Goal: Transaction & Acquisition: Purchase product/service

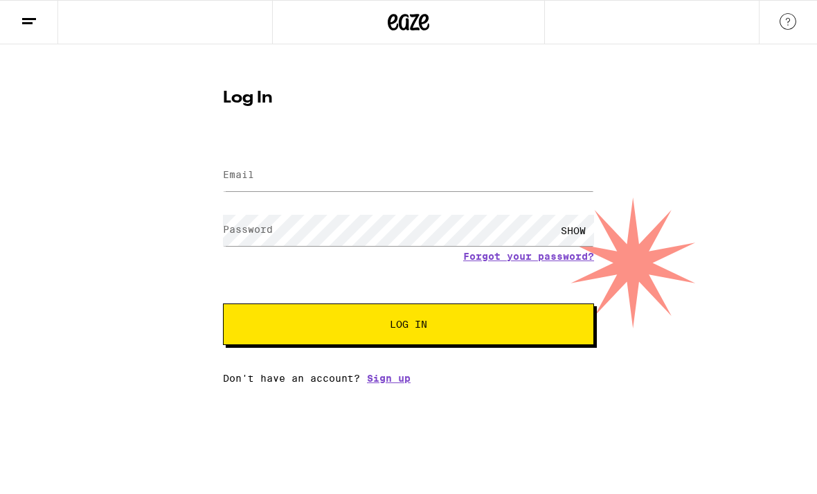
type input "y"
click at [657, 131] on div "Log In Email Email [EMAIL_ADDRESS][DOMAIN_NAME] Password Password SHOW Forgot y…" at bounding box center [408, 213] width 817 height 339
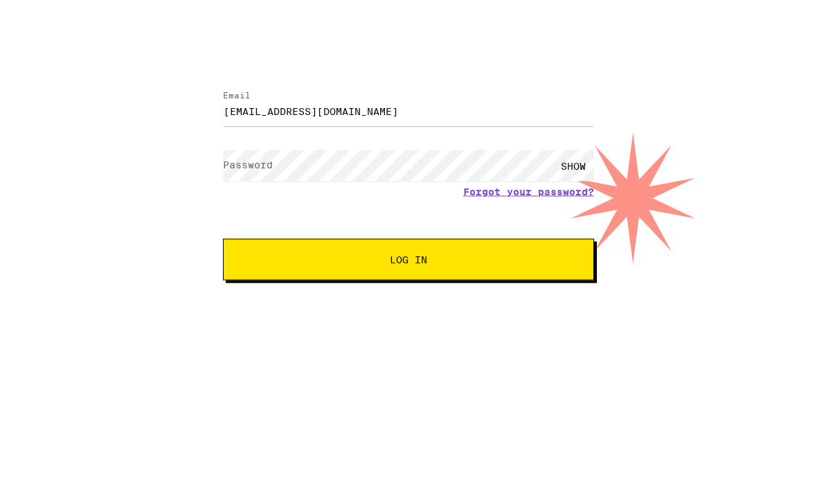
click at [579, 215] on div "SHOW" at bounding box center [573, 230] width 42 height 31
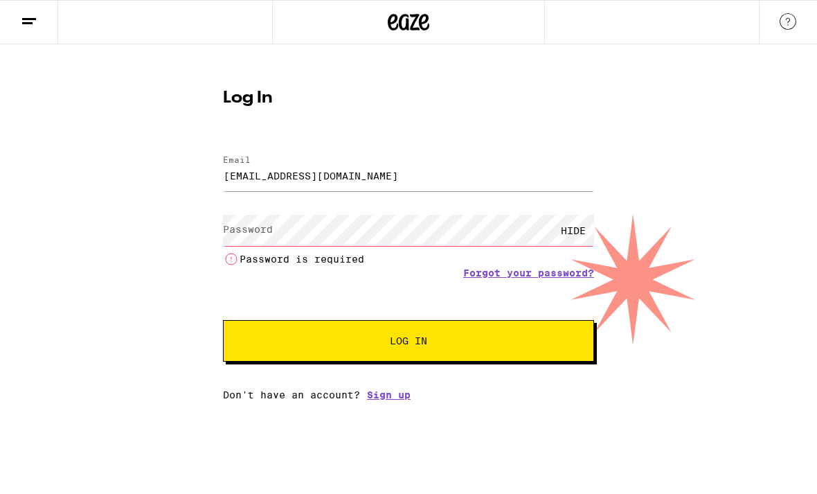
click at [20, 28] on button at bounding box center [29, 23] width 58 height 44
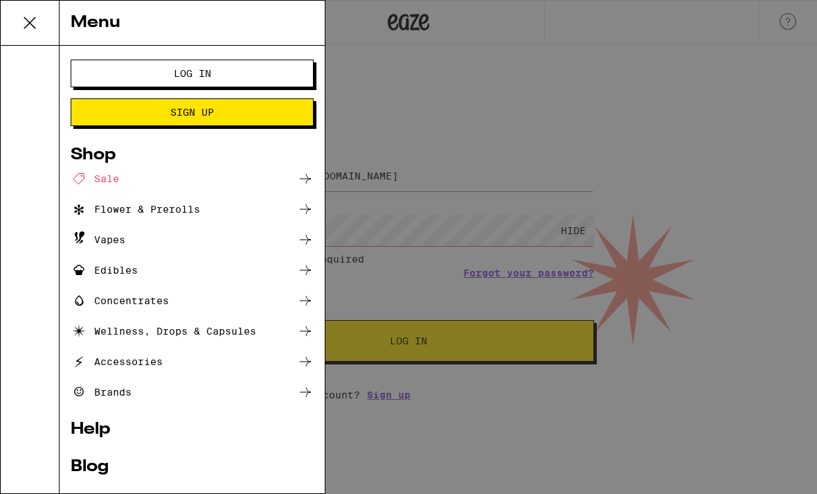
click at [86, 69] on button "Log In" at bounding box center [192, 74] width 243 height 28
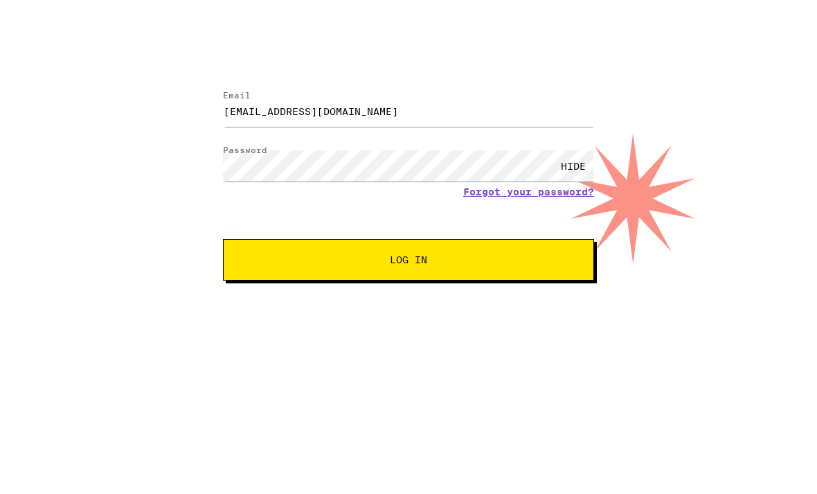
click at [568, 303] on button "Log In" at bounding box center [408, 324] width 371 height 42
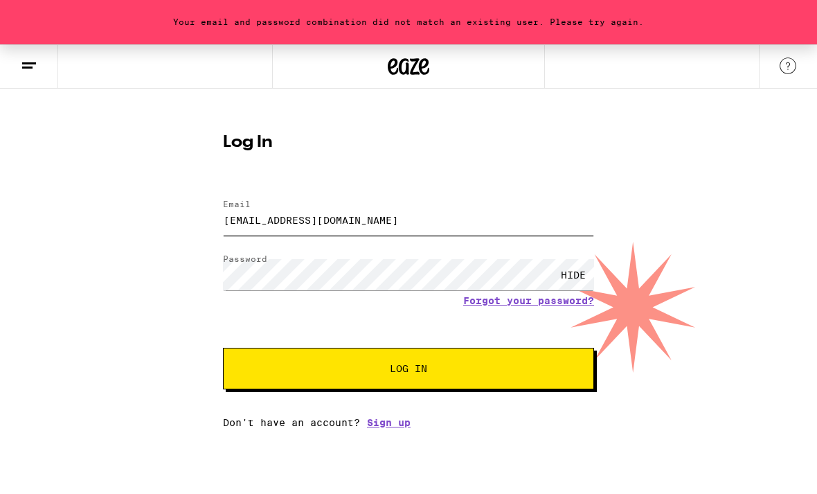
click at [293, 226] on input "[EMAIL_ADDRESS][DOMAIN_NAME]" at bounding box center [408, 219] width 371 height 31
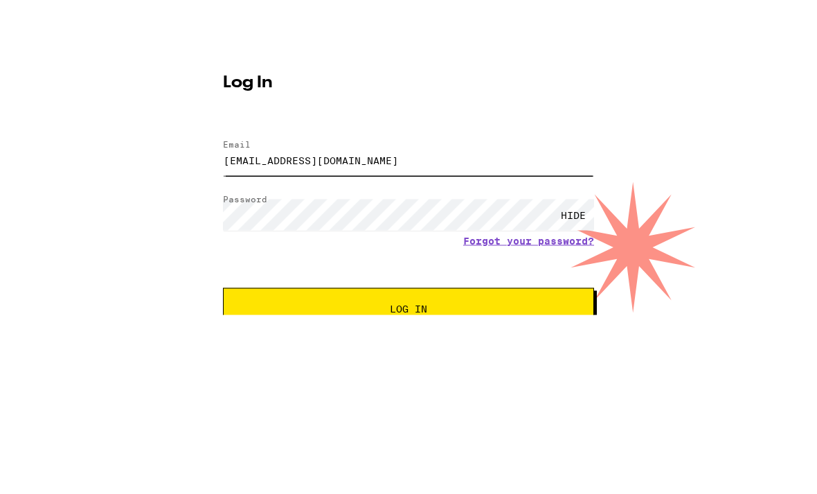
click at [233, 204] on input "[EMAIL_ADDRESS][DOMAIN_NAME]" at bounding box center [408, 219] width 371 height 31
type input "[EMAIL_ADDRESS][DOMAIN_NAME]"
click at [408, 348] on button "Log In" at bounding box center [408, 369] width 371 height 42
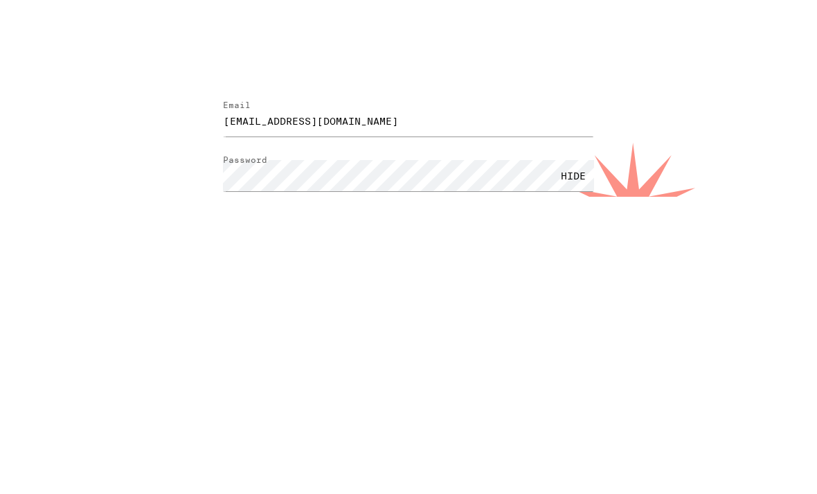
click at [483, 348] on button "Log In" at bounding box center [408, 369] width 371 height 42
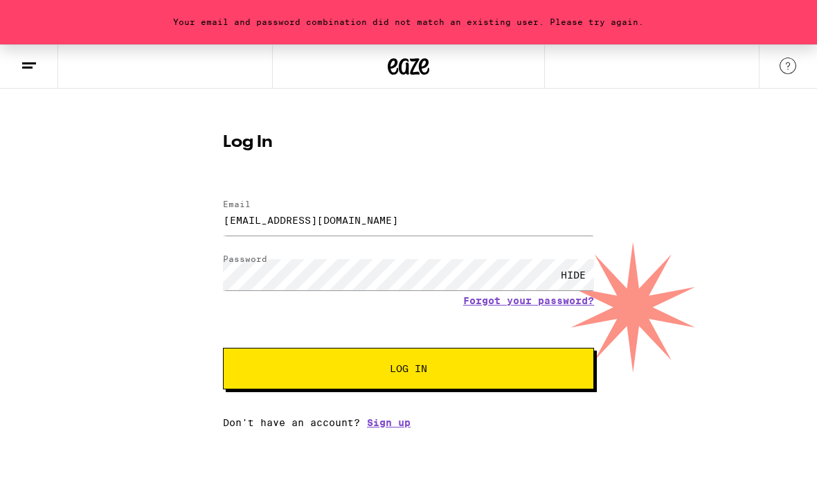
click at [542, 301] on link "Forgot your password?" at bounding box center [528, 300] width 131 height 11
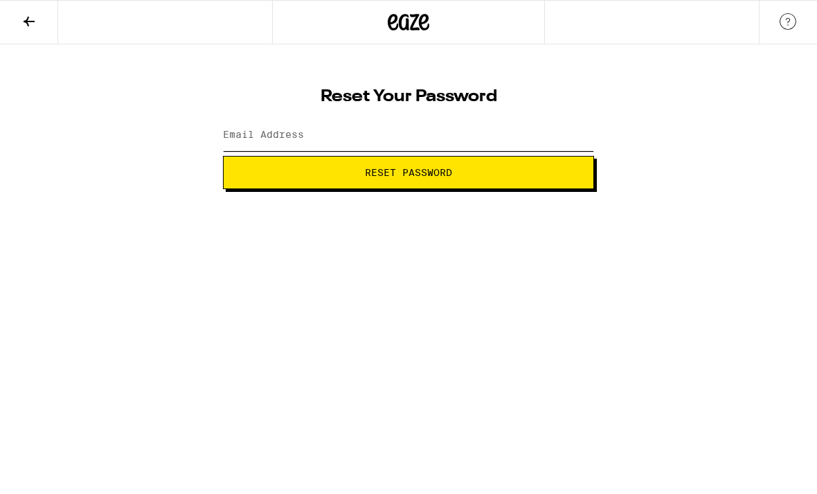
click at [497, 137] on input "Email Address" at bounding box center [408, 135] width 371 height 31
type input "[EMAIL_ADDRESS][DOMAIN_NAME]"
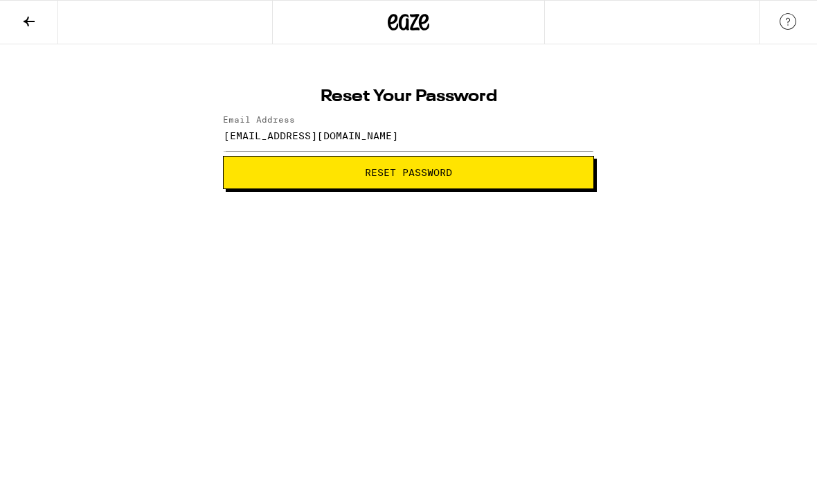
click at [510, 174] on span "Reset Password" at bounding box center [409, 173] width 348 height 10
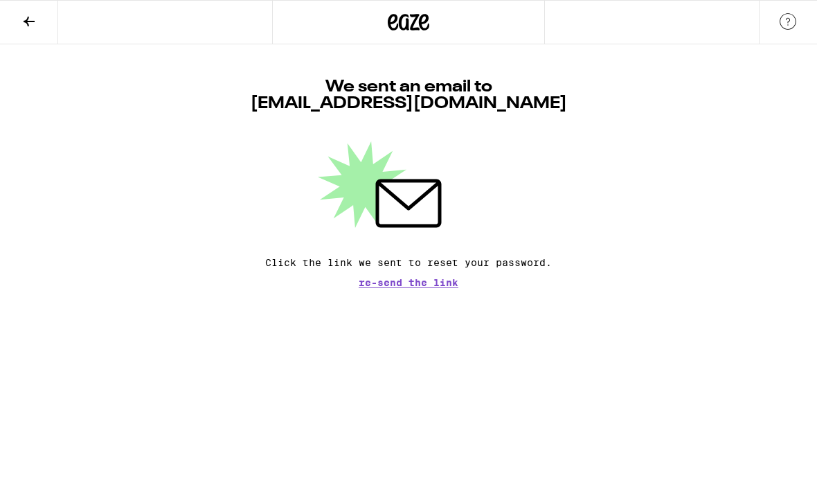
click at [30, 30] on button at bounding box center [29, 23] width 58 height 44
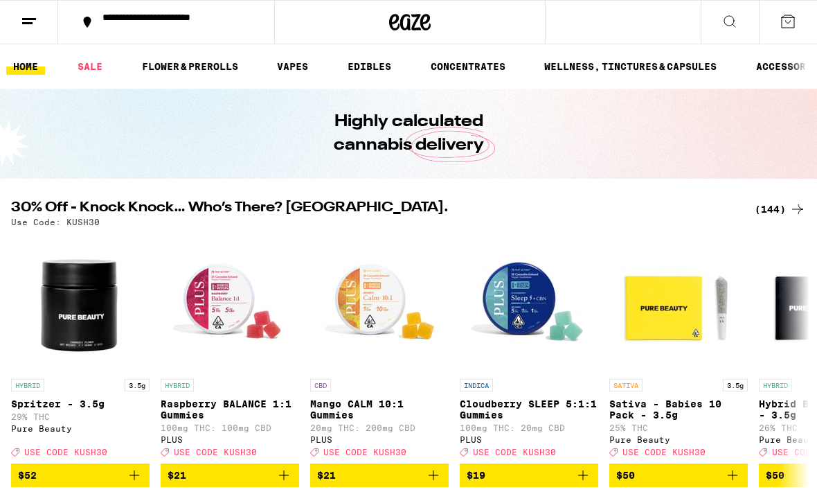
click at [29, 24] on icon at bounding box center [29, 21] width 17 height 17
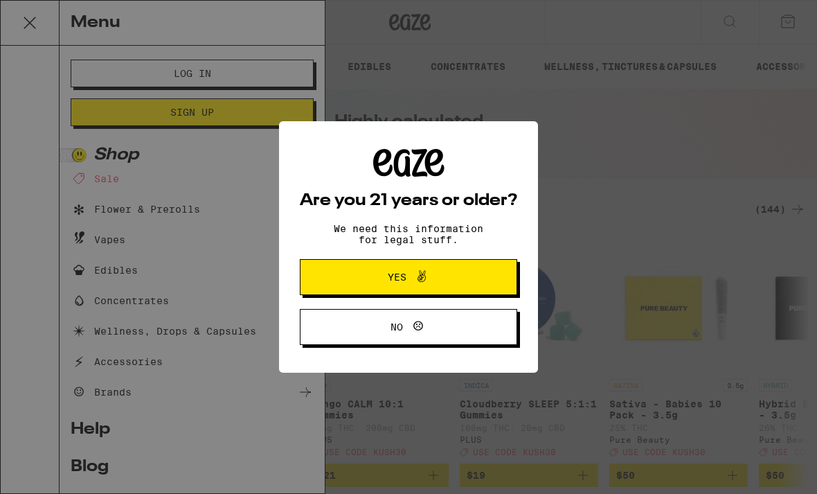
click at [451, 286] on span "Yes" at bounding box center [408, 277] width 105 height 18
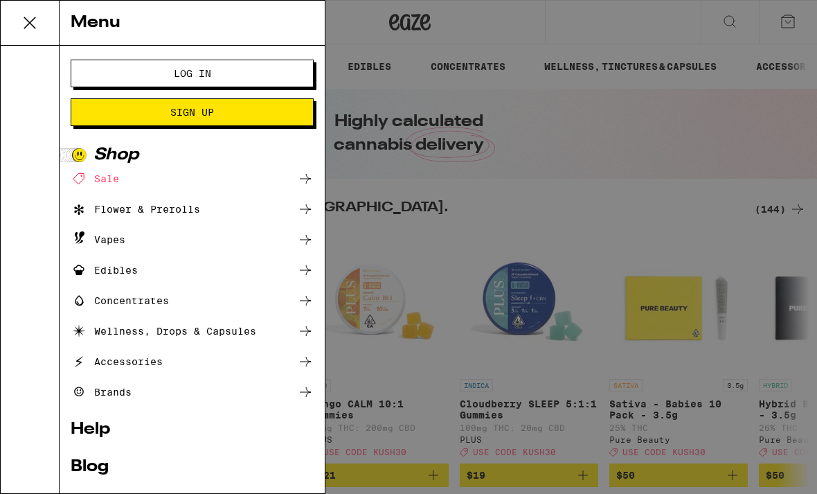
click at [129, 73] on span "Log In" at bounding box center [192, 74] width 131 height 10
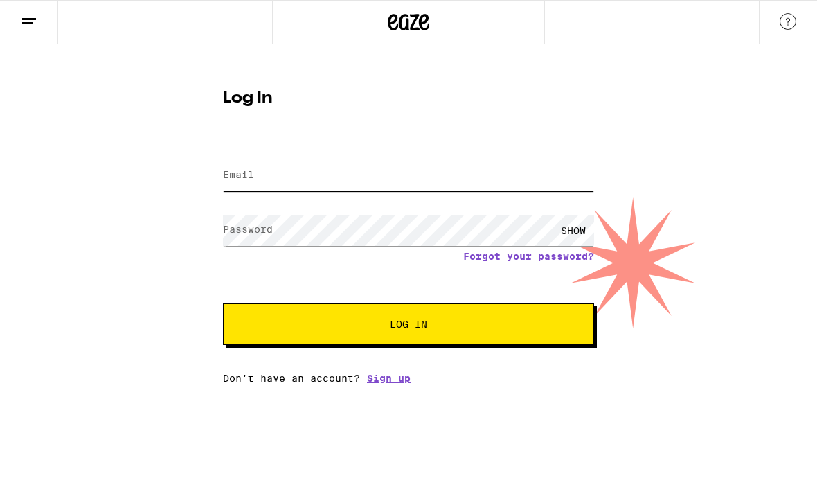
click at [469, 188] on input "Email" at bounding box center [408, 175] width 371 height 31
type input "s"
type input "[EMAIL_ADDRESS][DOMAIN_NAME]"
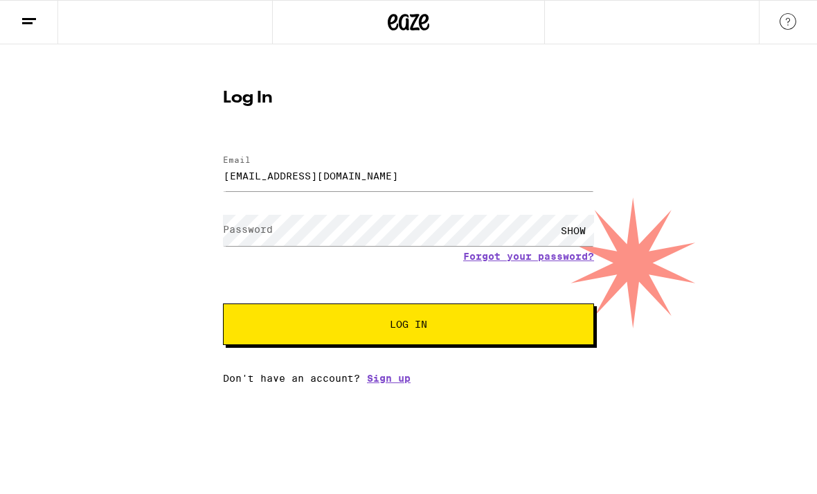
click at [654, 125] on div "Log In Email Email [EMAIL_ADDRESS][DOMAIN_NAME] Password Password SHOW Forgot y…" at bounding box center [408, 213] width 817 height 339
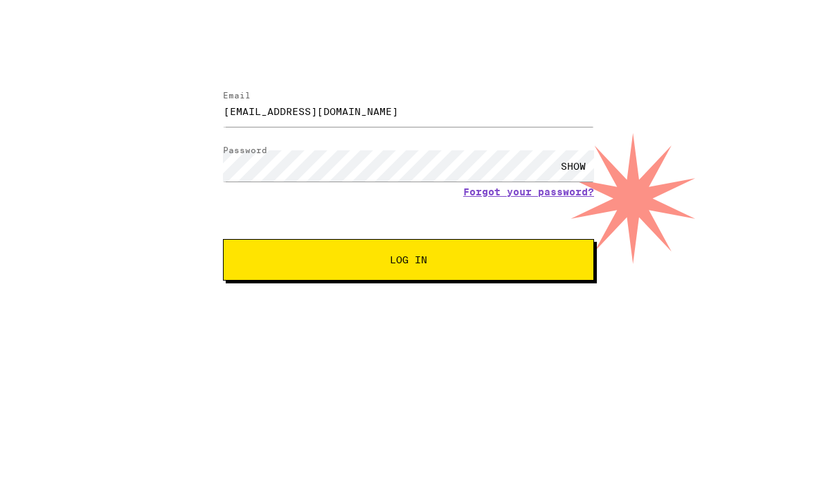
click at [529, 303] on button "Log In" at bounding box center [408, 324] width 371 height 42
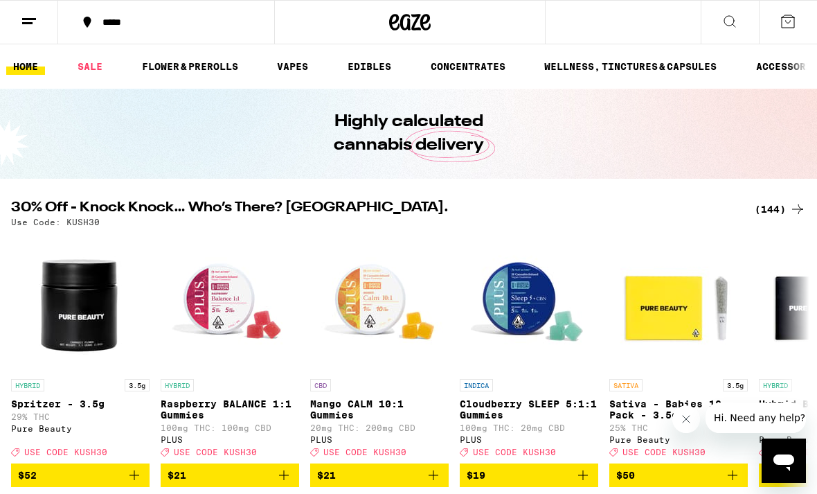
click at [97, 69] on link "SALE" at bounding box center [90, 66] width 39 height 17
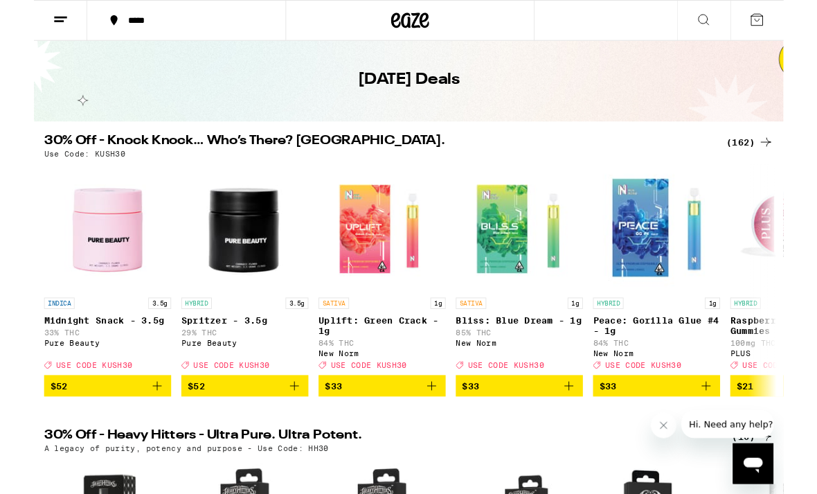
scroll to position [42, 0]
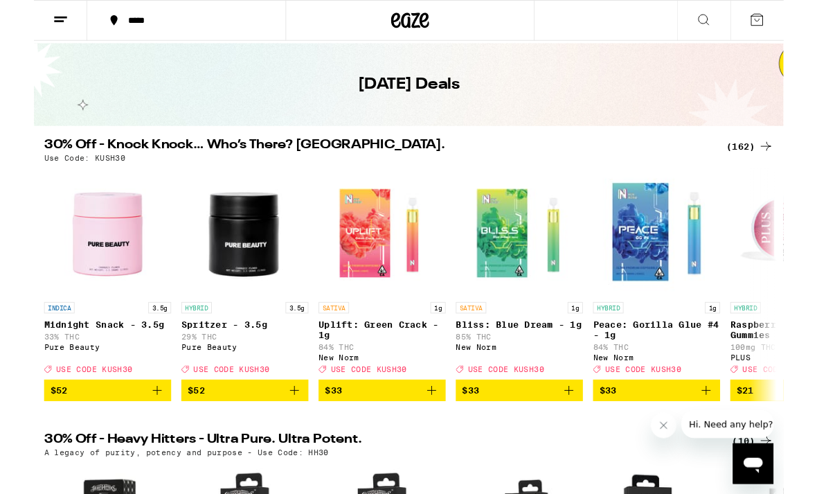
click at [30, 19] on line at bounding box center [29, 19] width 14 height 0
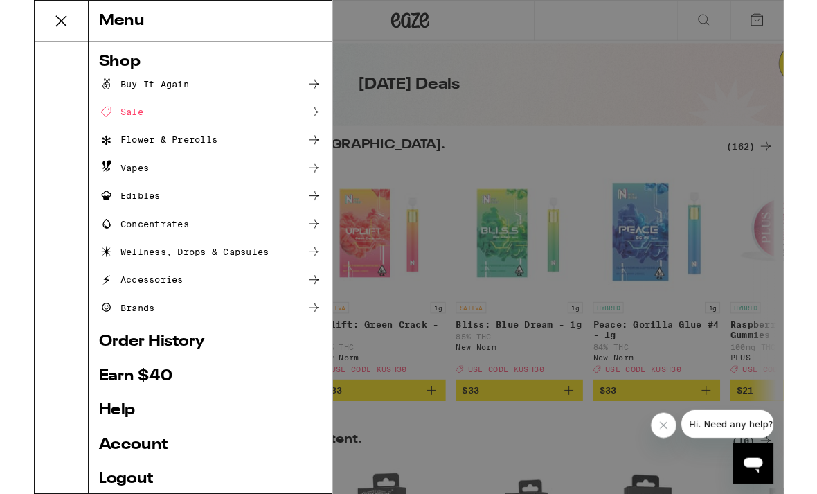
click at [410, 156] on div "Menu Shop Buy It Again Sale Flower & Prerolls Vapes Edibles Concentrates Wellne…" at bounding box center [408, 269] width 817 height 538
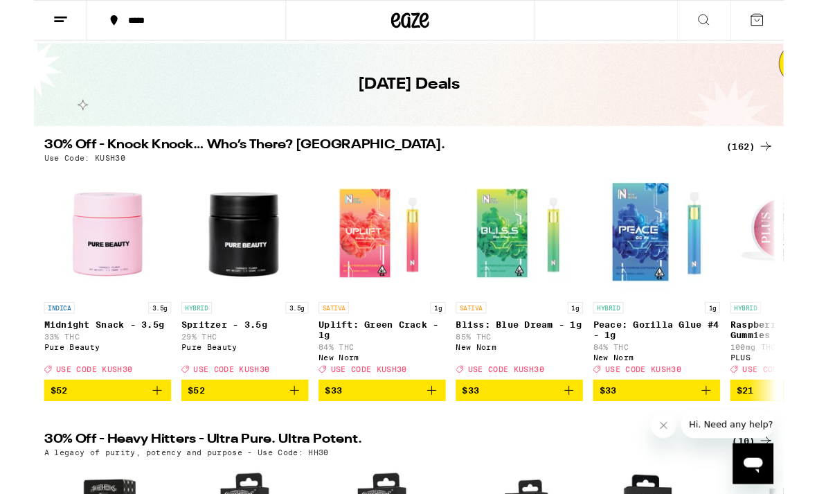
click at [172, 28] on button "*****" at bounding box center [166, 22] width 216 height 42
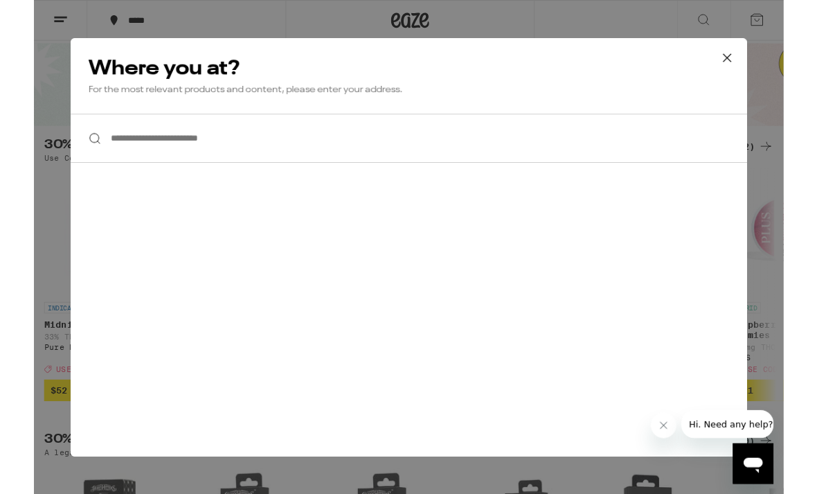
click at [300, 161] on input "**********" at bounding box center [408, 150] width 737 height 53
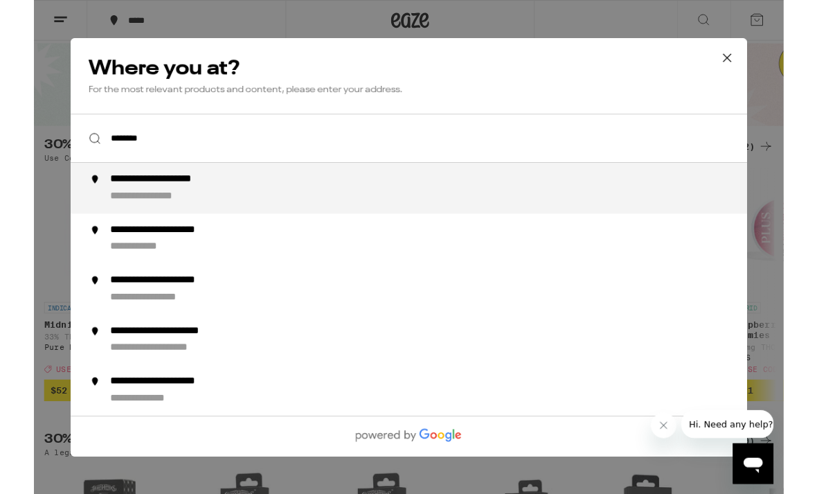
click at [271, 202] on div "**********" at bounding box center [436, 204] width 706 height 33
type input "**********"
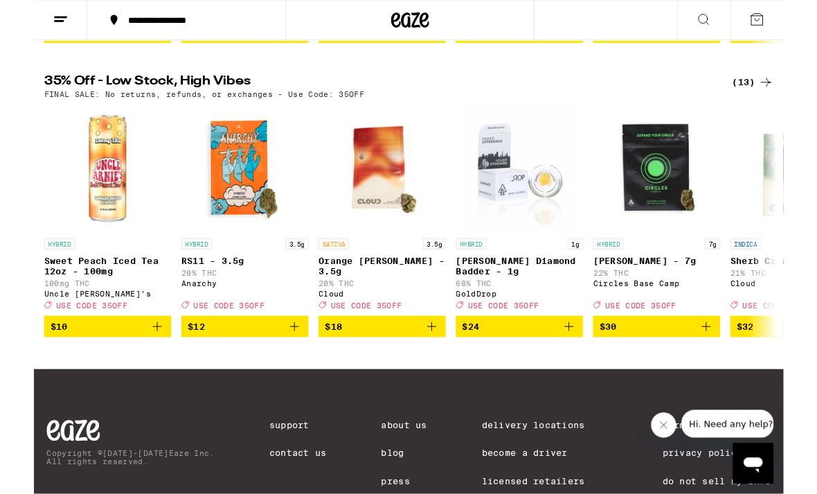
scroll to position [755, 0]
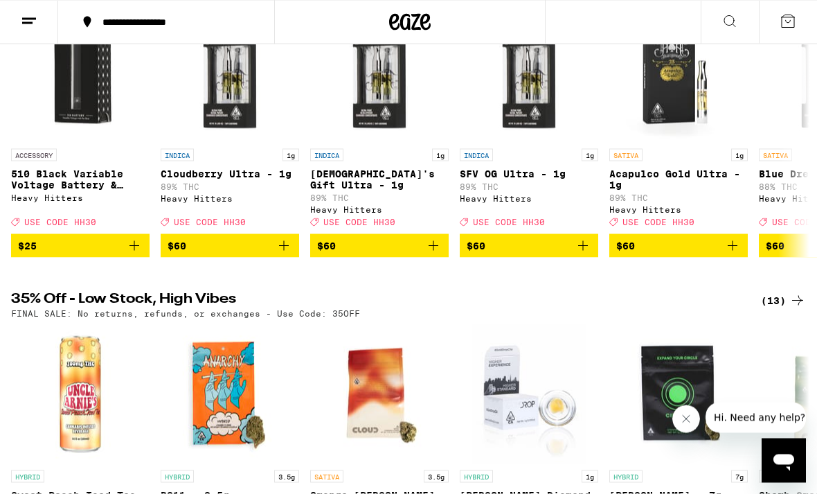
click at [27, 24] on icon at bounding box center [29, 21] width 17 height 17
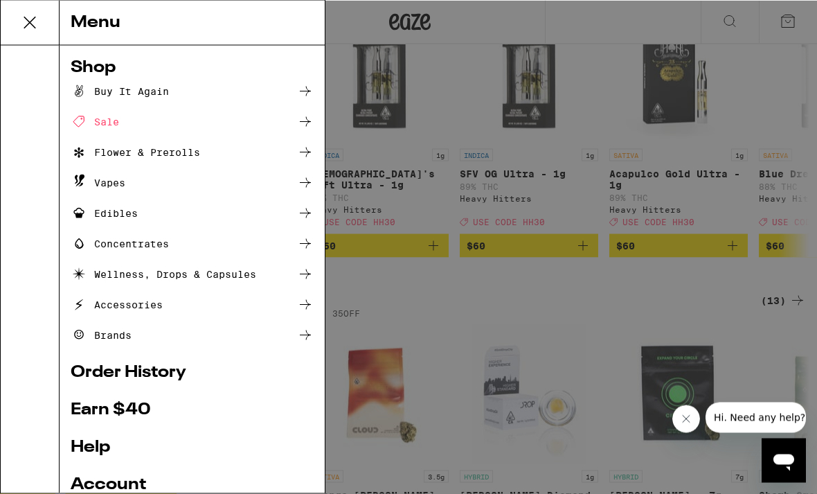
scroll to position [543, 0]
click at [312, 129] on icon at bounding box center [305, 122] width 17 height 17
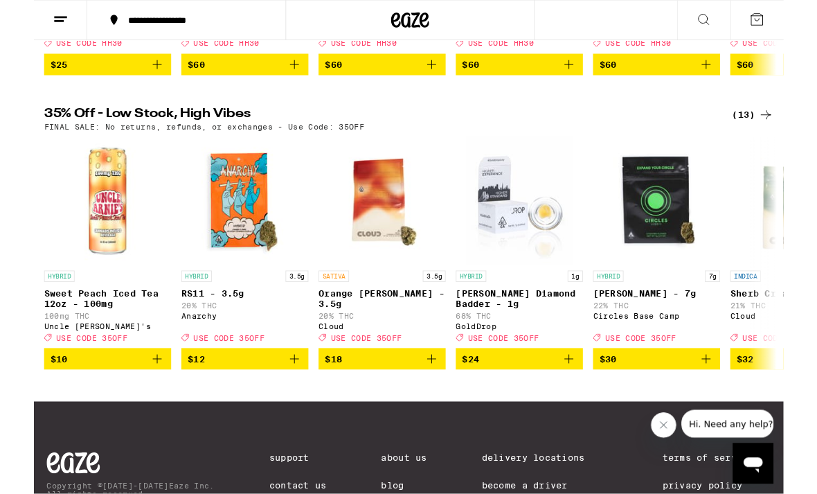
scroll to position [723, 0]
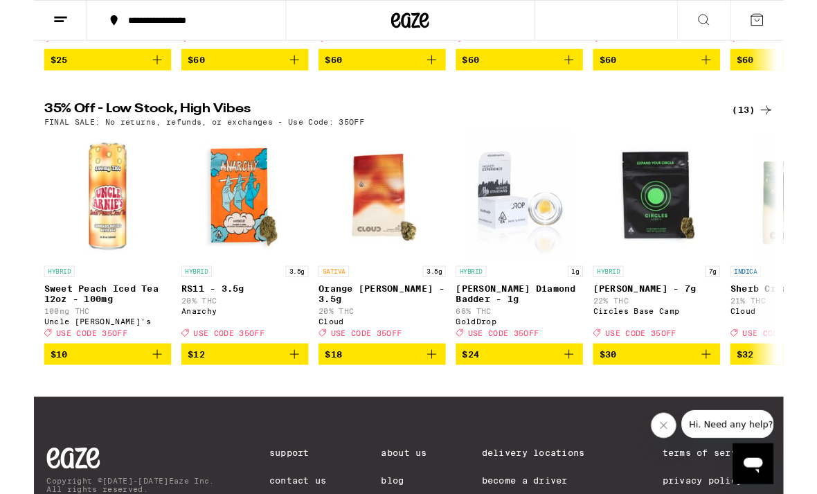
click at [777, 128] on div "(13)" at bounding box center [783, 119] width 45 height 17
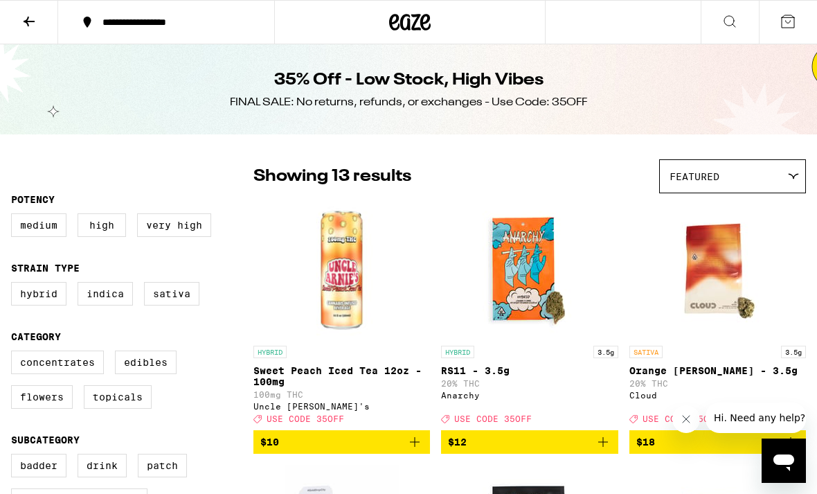
click at [43, 20] on button at bounding box center [29, 23] width 58 height 44
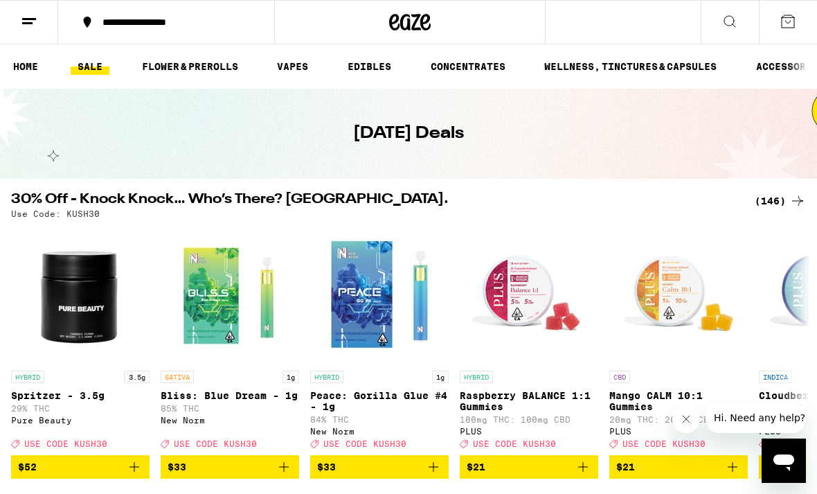
click at [49, 27] on button at bounding box center [29, 23] width 58 height 44
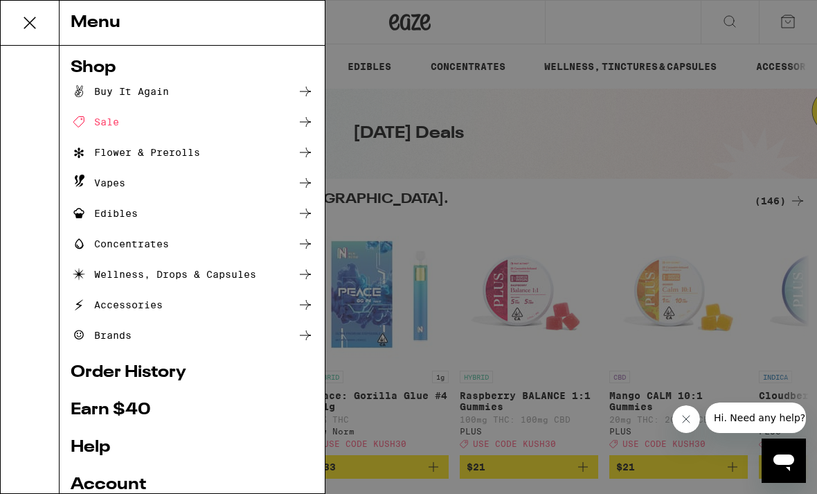
click at [411, 212] on div "Menu Shop Buy It Again Sale Flower & Prerolls Vapes Edibles Concentrates Wellne…" at bounding box center [408, 247] width 817 height 494
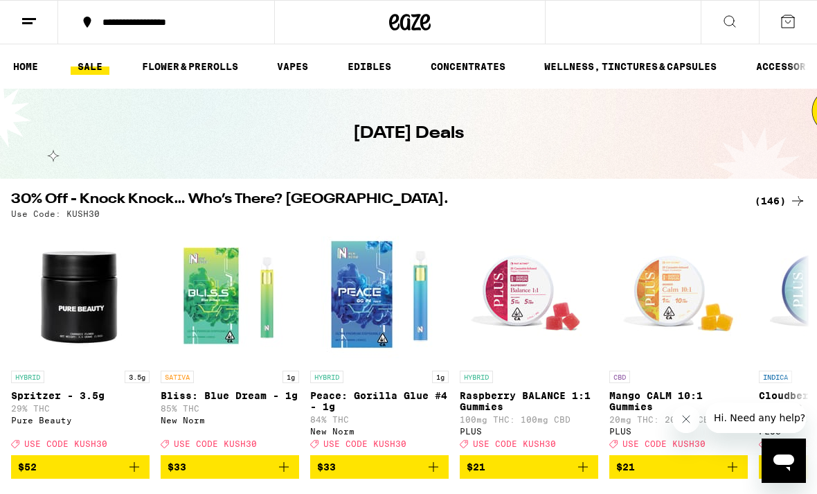
click at [219, 74] on link "FLOWER & PREROLLS" at bounding box center [190, 66] width 110 height 17
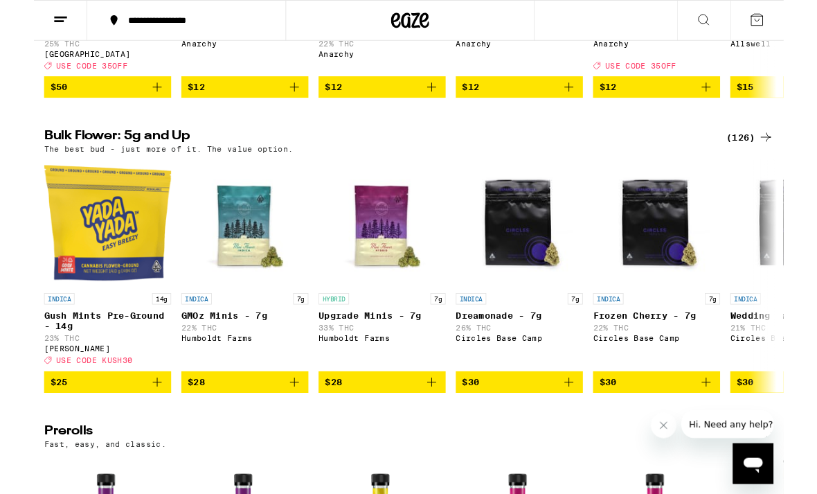
scroll to position [370, 0]
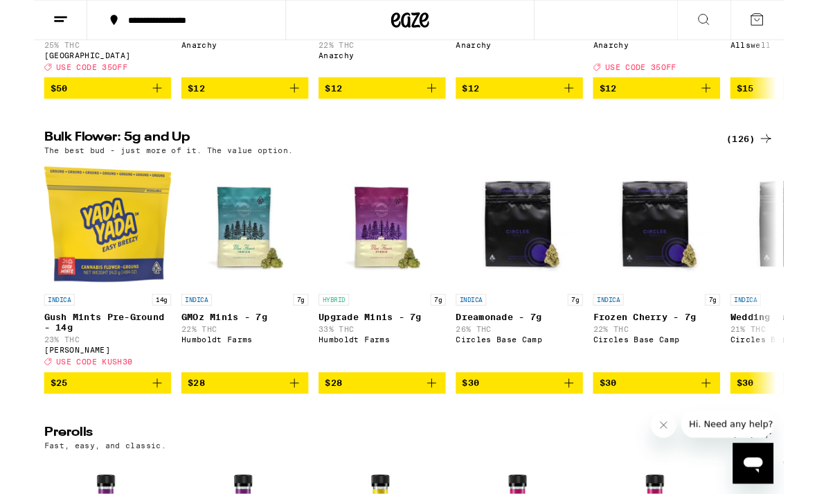
click at [773, 159] on div "(126)" at bounding box center [780, 151] width 51 height 17
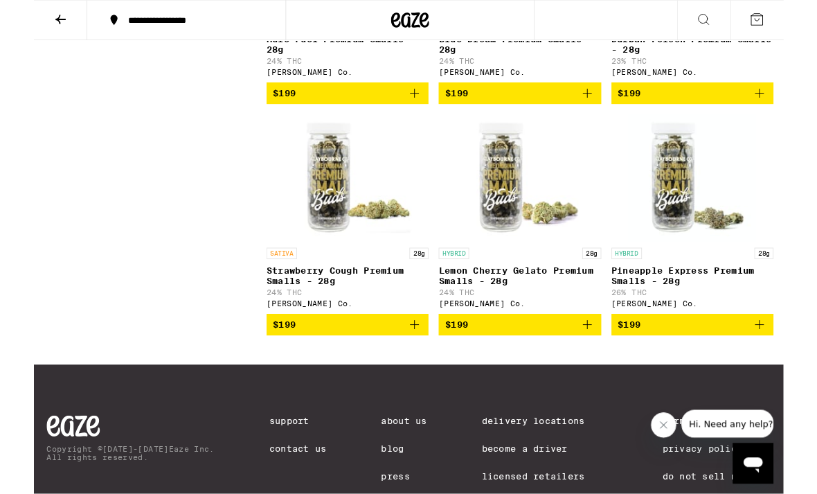
scroll to position [10291, 0]
